Goal: Task Accomplishment & Management: Manage account settings

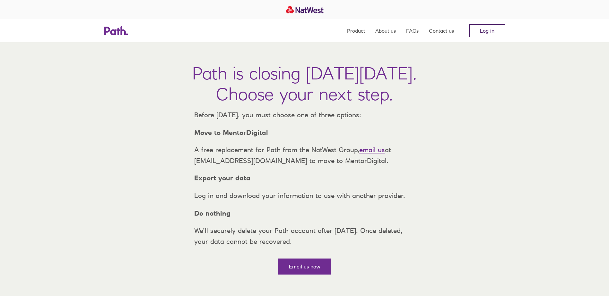
click at [491, 32] on link "Log in" at bounding box center [487, 30] width 36 height 13
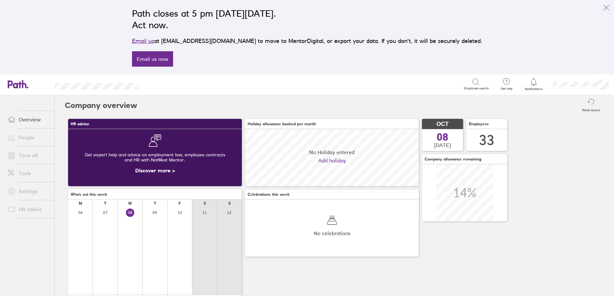
scroll to position [57, 174]
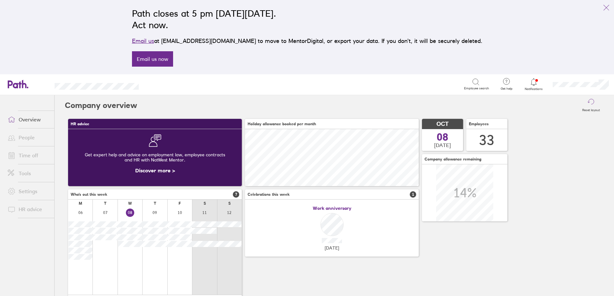
click at [532, 81] on icon at bounding box center [533, 82] width 8 height 8
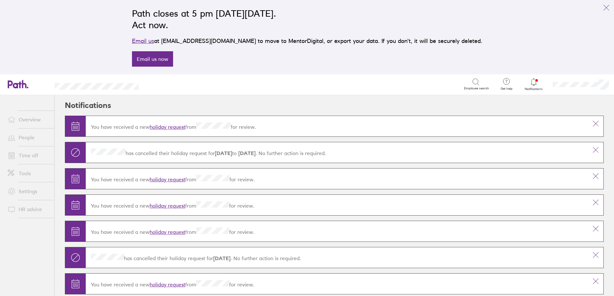
click at [165, 127] on link "holiday request" at bounding box center [168, 127] width 36 height 6
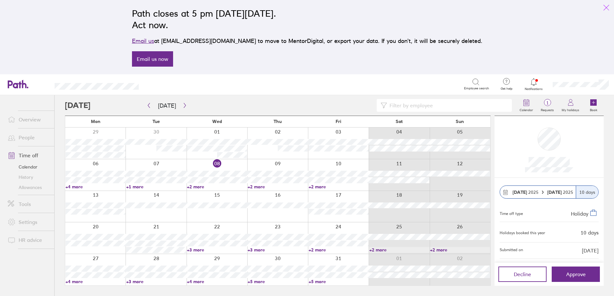
click at [606, 7] on icon "link" at bounding box center [606, 8] width 8 height 8
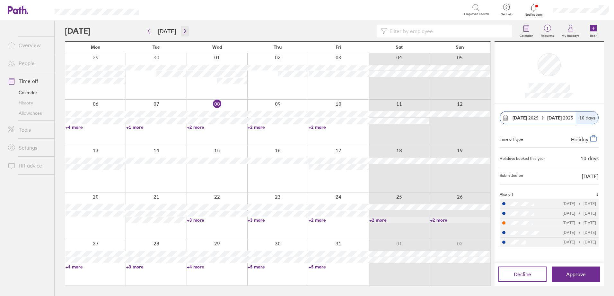
click at [184, 30] on icon "button" at bounding box center [184, 31] width 5 height 5
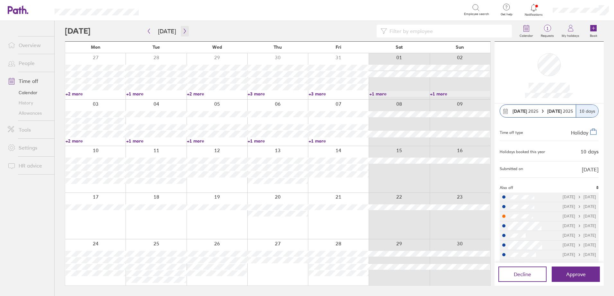
scroll to position [19, 0]
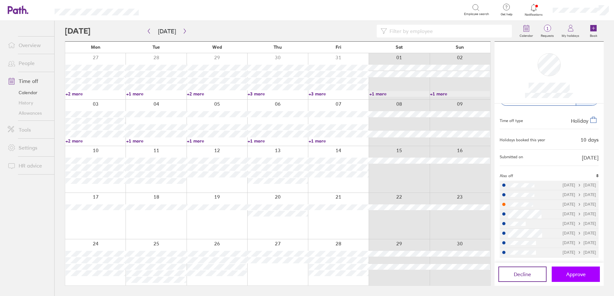
click at [569, 278] on span "Approve" at bounding box center [576, 275] width 20 height 6
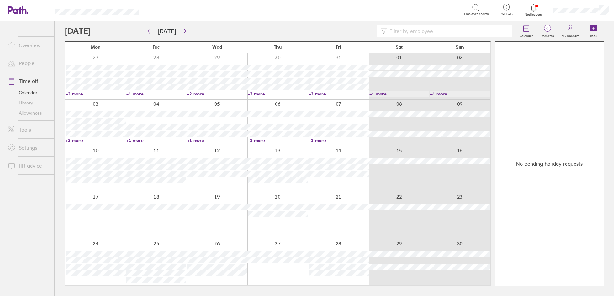
click at [537, 9] on icon at bounding box center [533, 8] width 8 height 8
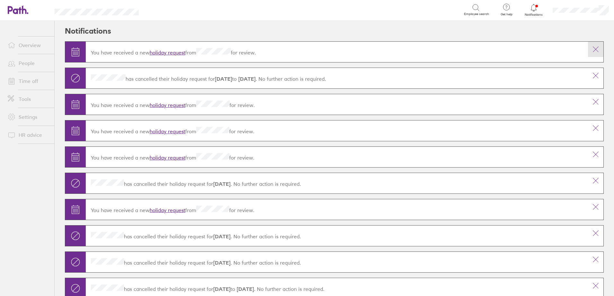
click at [591, 47] on icon at bounding box center [595, 50] width 8 height 8
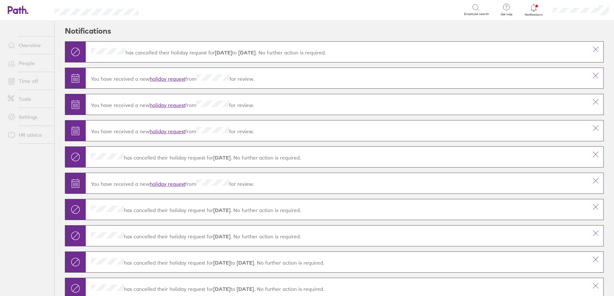
click at [591, 50] on icon at bounding box center [595, 50] width 8 height 8
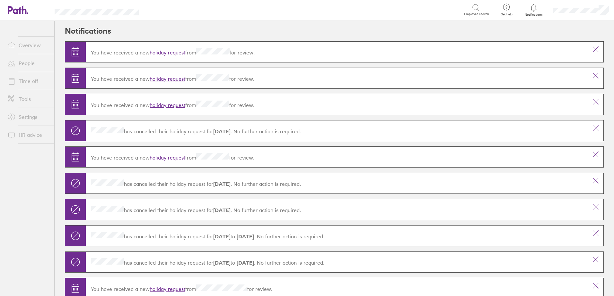
click at [591, 50] on icon at bounding box center [595, 50] width 8 height 8
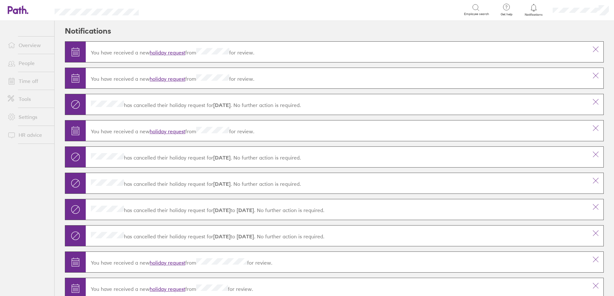
click at [591, 50] on icon at bounding box center [595, 50] width 8 height 8
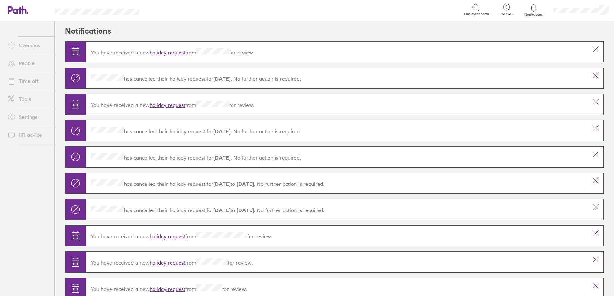
click at [591, 50] on icon at bounding box center [595, 50] width 8 height 8
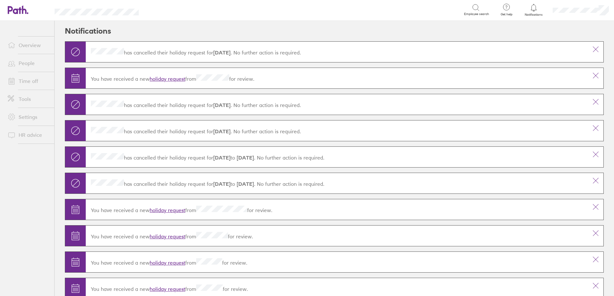
click at [591, 50] on icon at bounding box center [595, 50] width 8 height 8
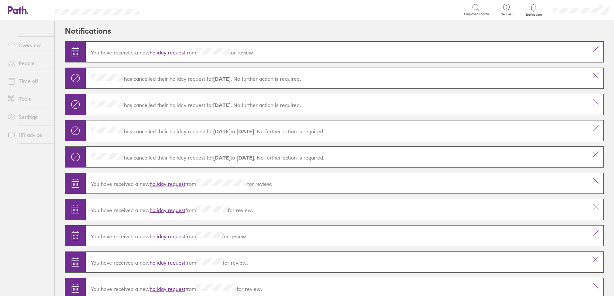
click at [591, 50] on icon at bounding box center [595, 50] width 8 height 8
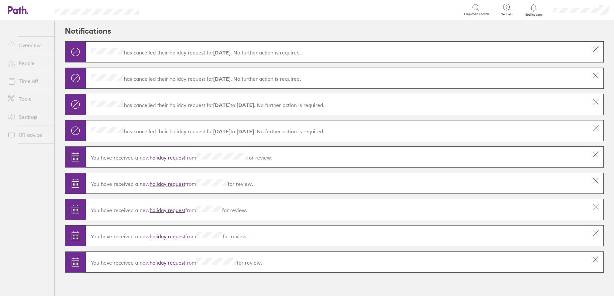
click at [591, 50] on button at bounding box center [595, 49] width 15 height 15
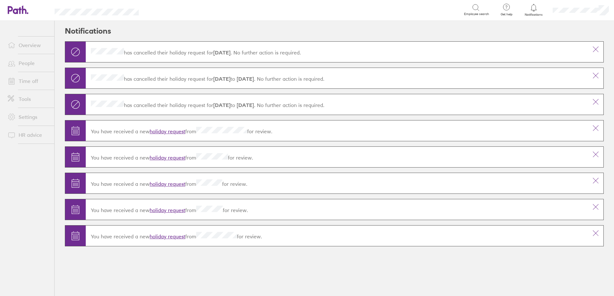
click at [591, 50] on button at bounding box center [595, 49] width 15 height 15
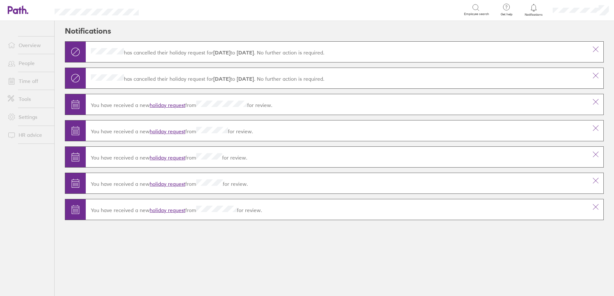
click at [591, 50] on button at bounding box center [595, 49] width 15 height 15
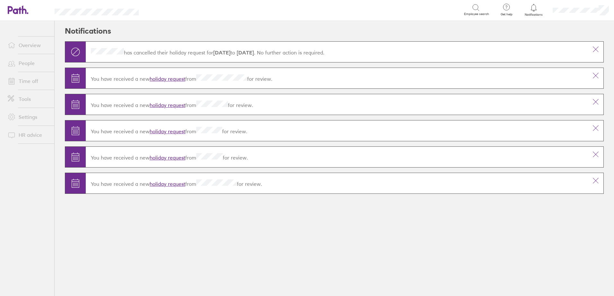
click at [591, 50] on button at bounding box center [595, 49] width 15 height 15
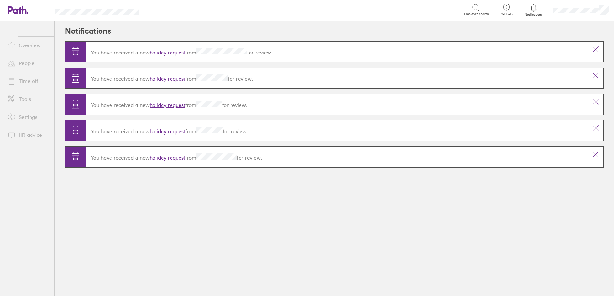
click at [591, 50] on button at bounding box center [595, 49] width 15 height 15
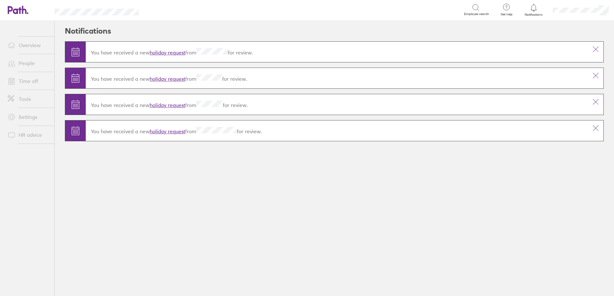
click at [591, 50] on button at bounding box center [595, 49] width 15 height 15
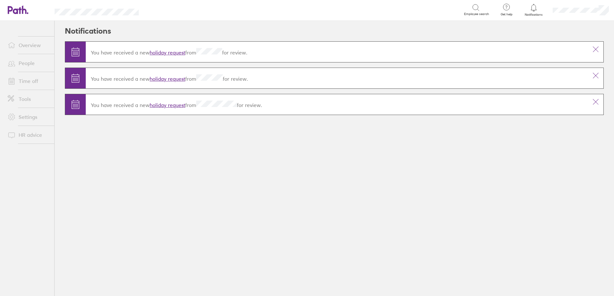
click at [591, 50] on button at bounding box center [595, 49] width 15 height 15
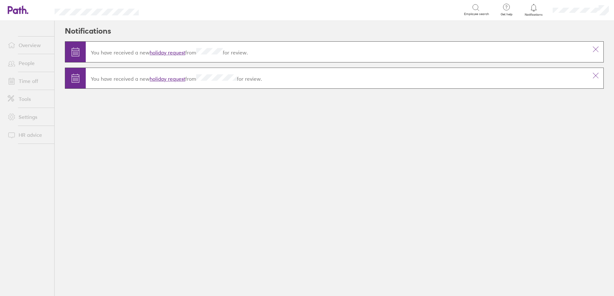
click at [591, 50] on button at bounding box center [595, 49] width 15 height 15
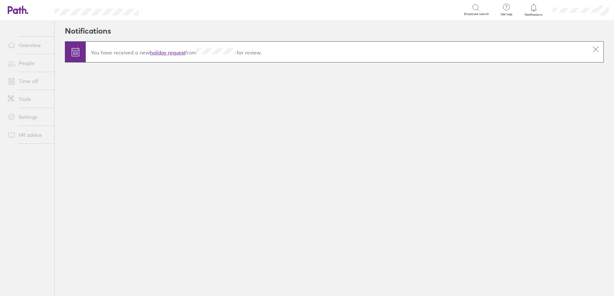
click at [591, 50] on button at bounding box center [595, 49] width 15 height 15
click at [30, 43] on link "Overview" at bounding box center [29, 45] width 52 height 13
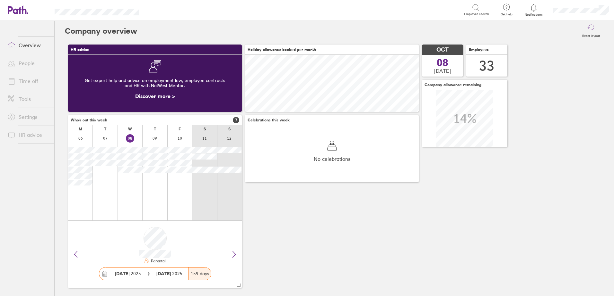
scroll to position [57, 174]
click at [26, 82] on link "Time off" at bounding box center [29, 81] width 52 height 13
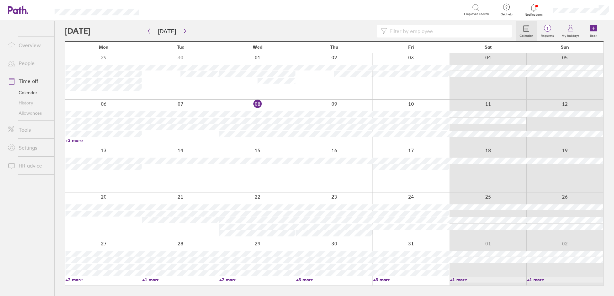
click at [533, 9] on icon at bounding box center [533, 8] width 8 height 8
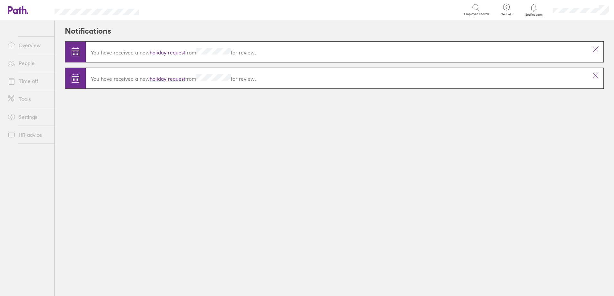
click at [166, 53] on link "holiday request" at bounding box center [168, 52] width 36 height 6
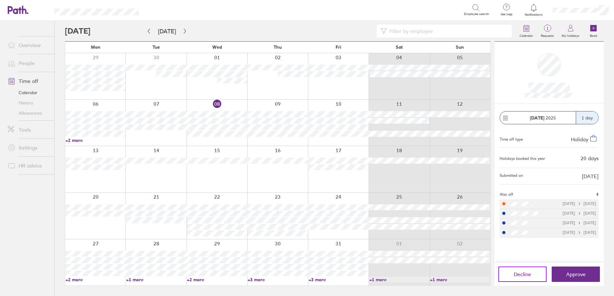
click at [523, 276] on span "Decline" at bounding box center [521, 275] width 17 height 6
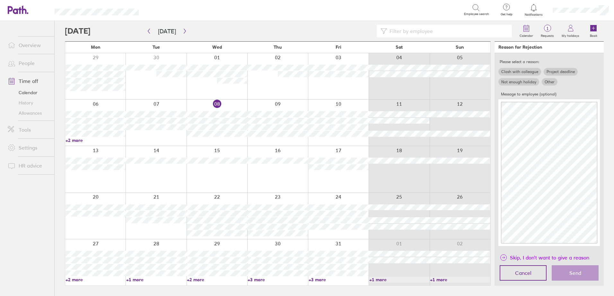
click at [509, 258] on button "Skip, I don't want to give a reason" at bounding box center [544, 258] width 90 height 10
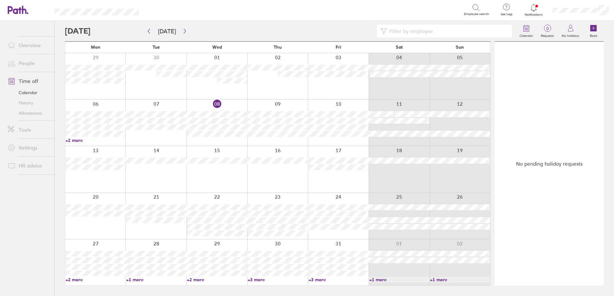
click at [536, 8] on icon at bounding box center [533, 8] width 8 height 8
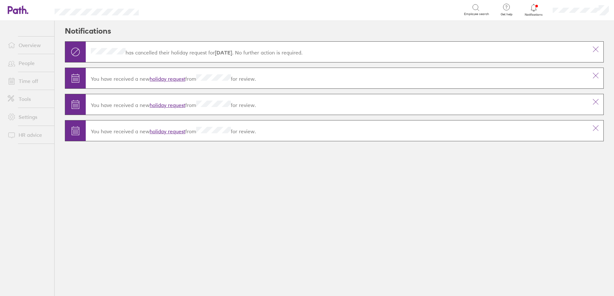
click at [172, 81] on link "holiday request" at bounding box center [168, 79] width 36 height 6
